Goal: Find specific page/section: Find specific page/section

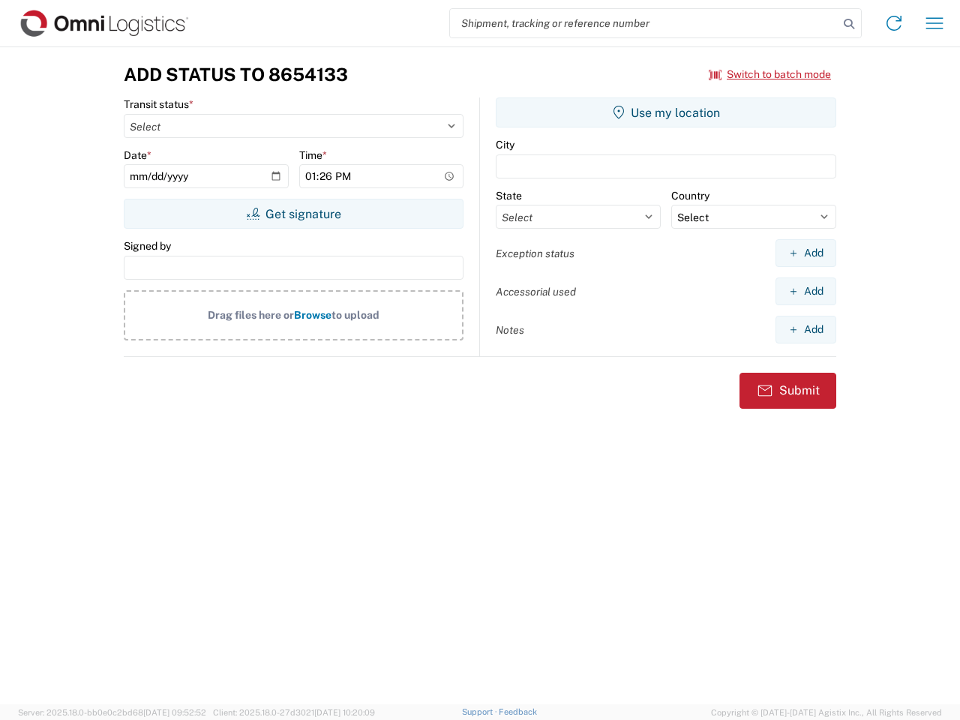
click at [644, 23] on input "search" at bounding box center [644, 23] width 388 height 28
click at [849, 24] on icon at bounding box center [848, 23] width 21 height 21
click at [894, 23] on icon at bounding box center [894, 23] width 24 height 24
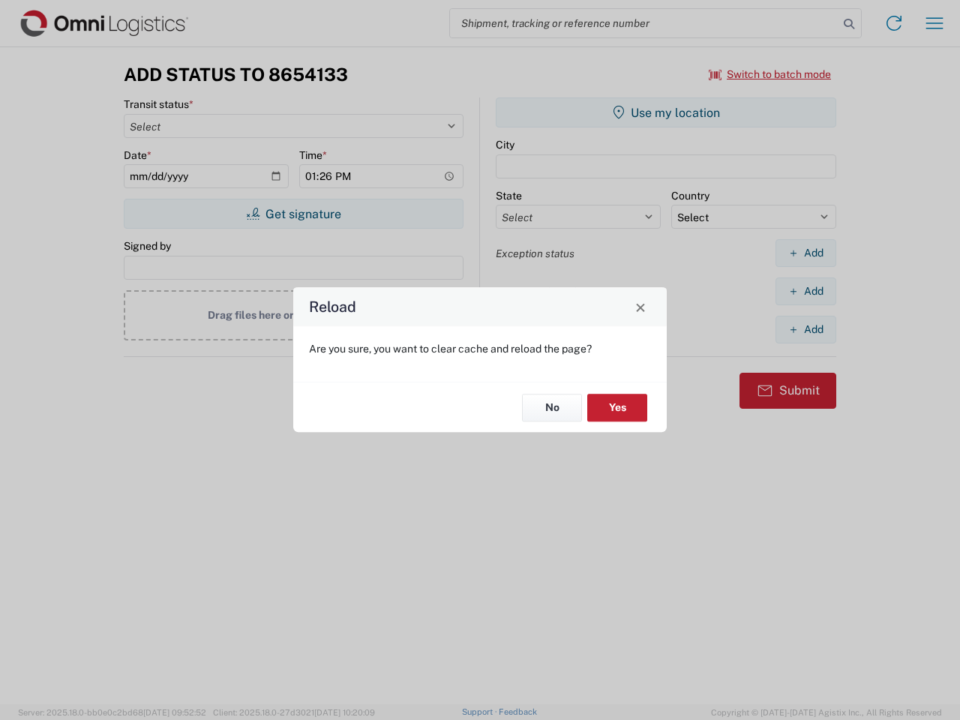
click at [934, 23] on div "Reload Are you sure, you want to clear cache and reload the page? No Yes" at bounding box center [480, 360] width 960 height 720
click at [770, 74] on div "Reload Are you sure, you want to clear cache and reload the page? No Yes" at bounding box center [480, 360] width 960 height 720
click at [293, 214] on div "Reload Are you sure, you want to clear cache and reload the page? No Yes" at bounding box center [480, 360] width 960 height 720
click at [666, 112] on div "Reload Are you sure, you want to clear cache and reload the page? No Yes" at bounding box center [480, 360] width 960 height 720
click at [805, 253] on div "Reload Are you sure, you want to clear cache and reload the page? No Yes" at bounding box center [480, 360] width 960 height 720
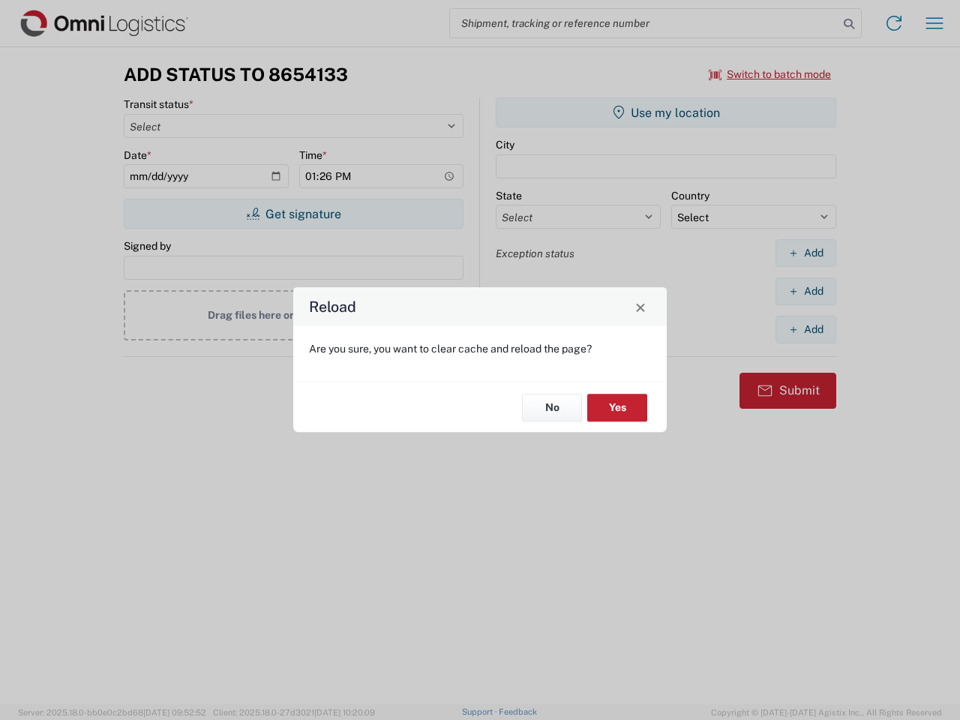
click at [805, 291] on div "Reload Are you sure, you want to clear cache and reload the page? No Yes" at bounding box center [480, 360] width 960 height 720
click at [805, 329] on div "Reload Are you sure, you want to clear cache and reload the page? No Yes" at bounding box center [480, 360] width 960 height 720
